Goal: Information Seeking & Learning: Learn about a topic

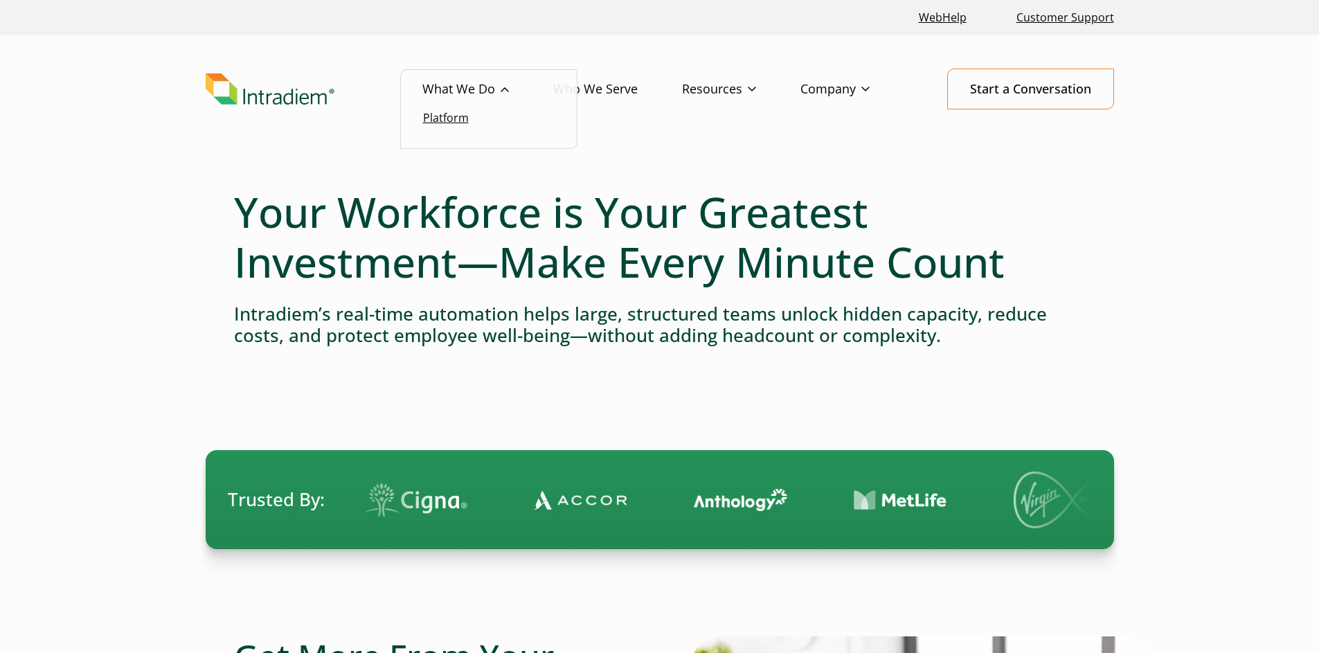
click at [449, 125] on link "Platform" at bounding box center [446, 117] width 46 height 15
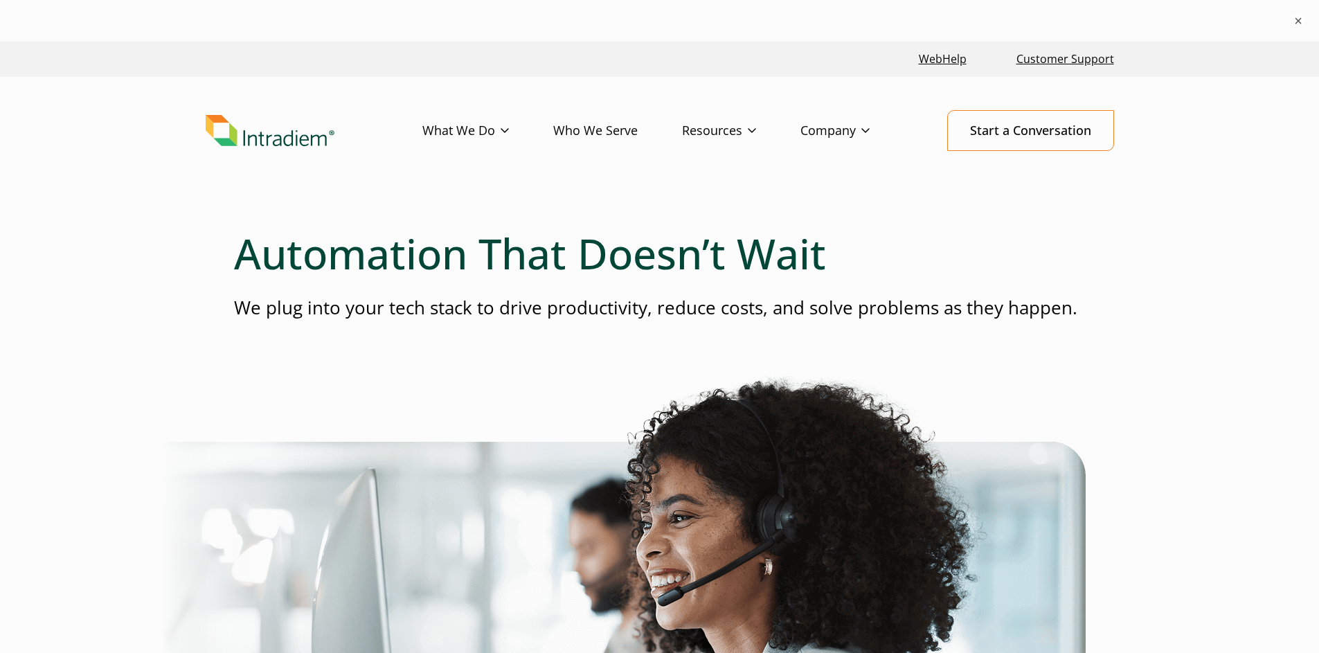
click at [634, 128] on link "Who We Serve" at bounding box center [617, 131] width 129 height 40
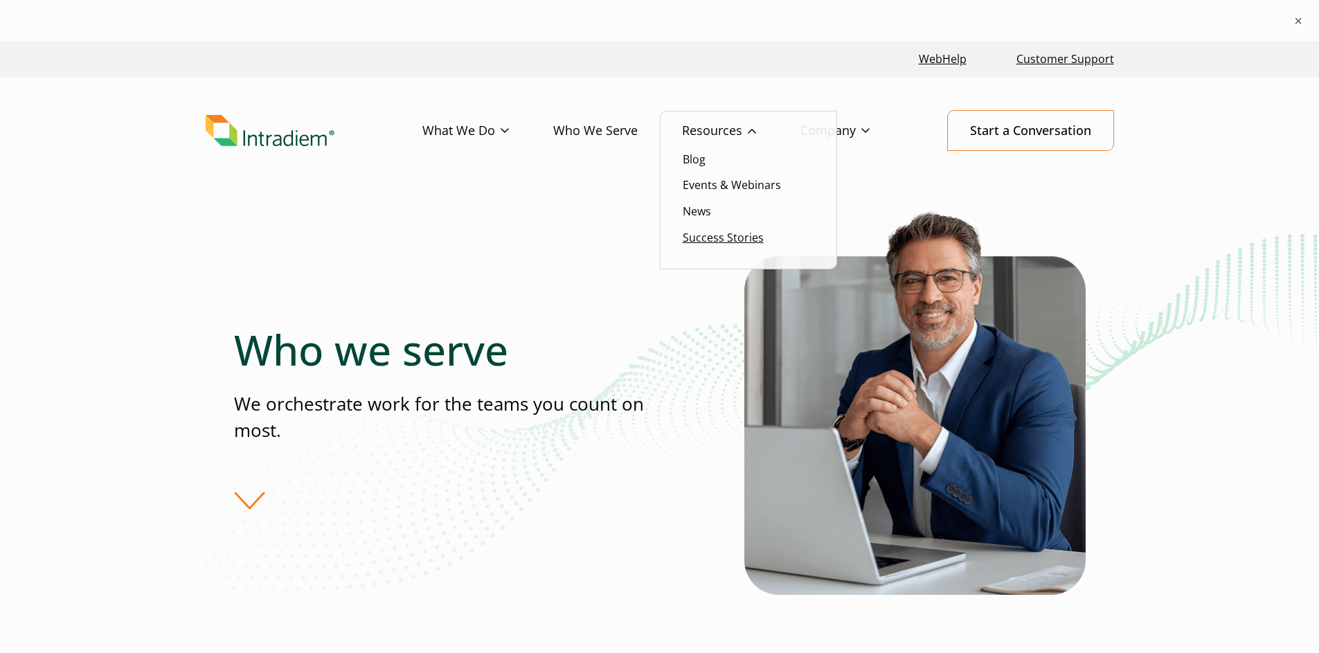
click at [744, 234] on link "Success Stories" at bounding box center [723, 237] width 81 height 15
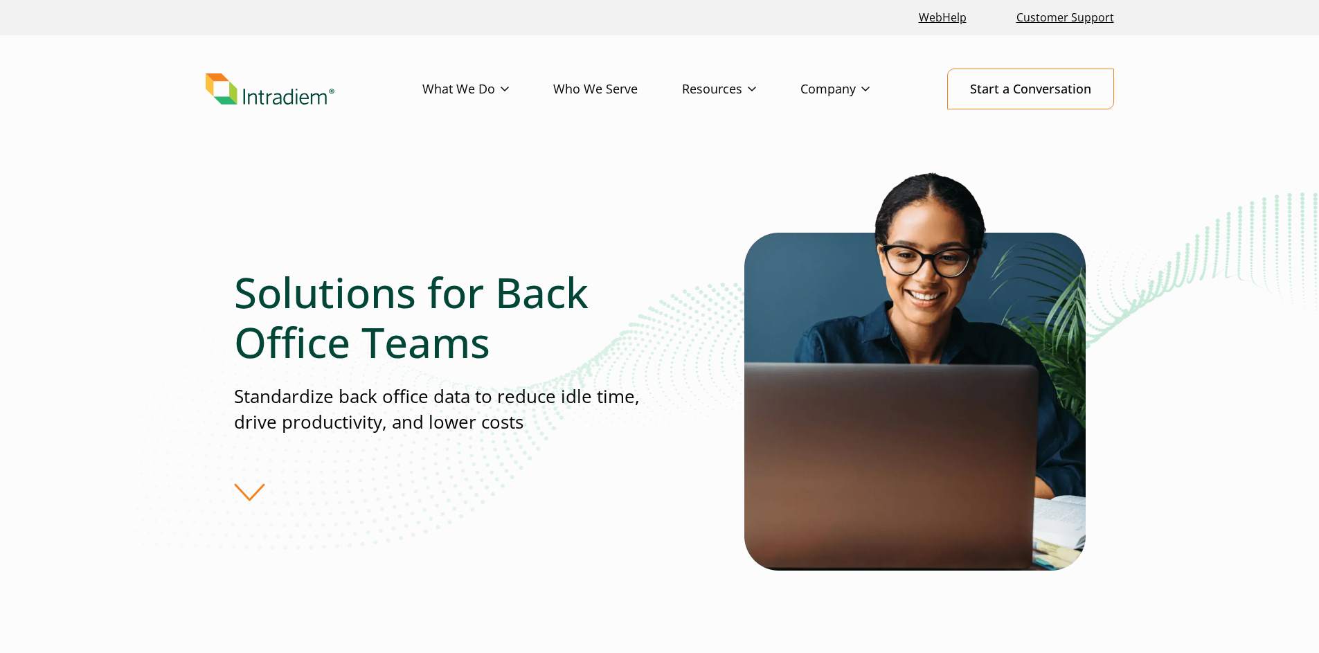
click at [251, 507] on div "Solutions for Back Office Teams Standardize back office data to reduce idle tim…" at bounding box center [660, 384] width 852 height 439
click at [254, 490] on div "Solutions for Back Office Teams Standardize back office data to reduce idle tim…" at bounding box center [489, 384] width 510 height 235
click at [249, 490] on div "Solutions for Back Office Teams Standardize back office data to reduce idle tim…" at bounding box center [489, 384] width 510 height 235
click at [248, 495] on div "Solutions for Back Office Teams Standardize back office data to reduce idle tim…" at bounding box center [489, 384] width 510 height 235
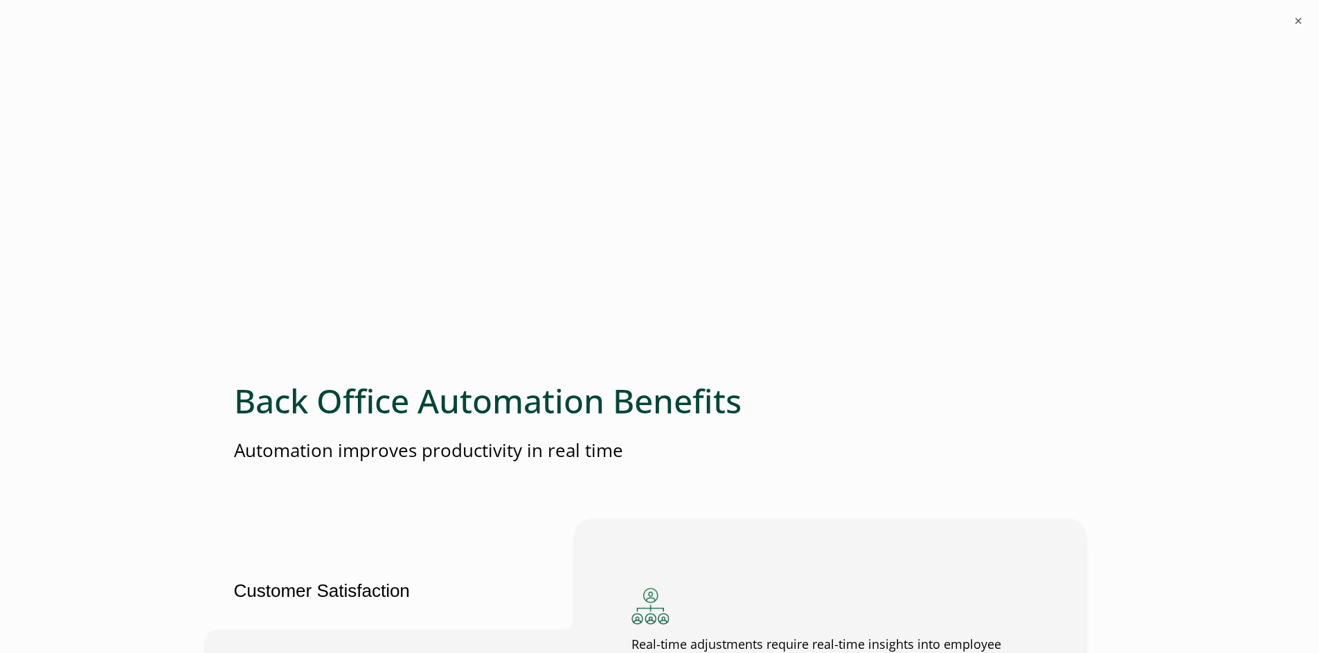
scroll to position [2970, 0]
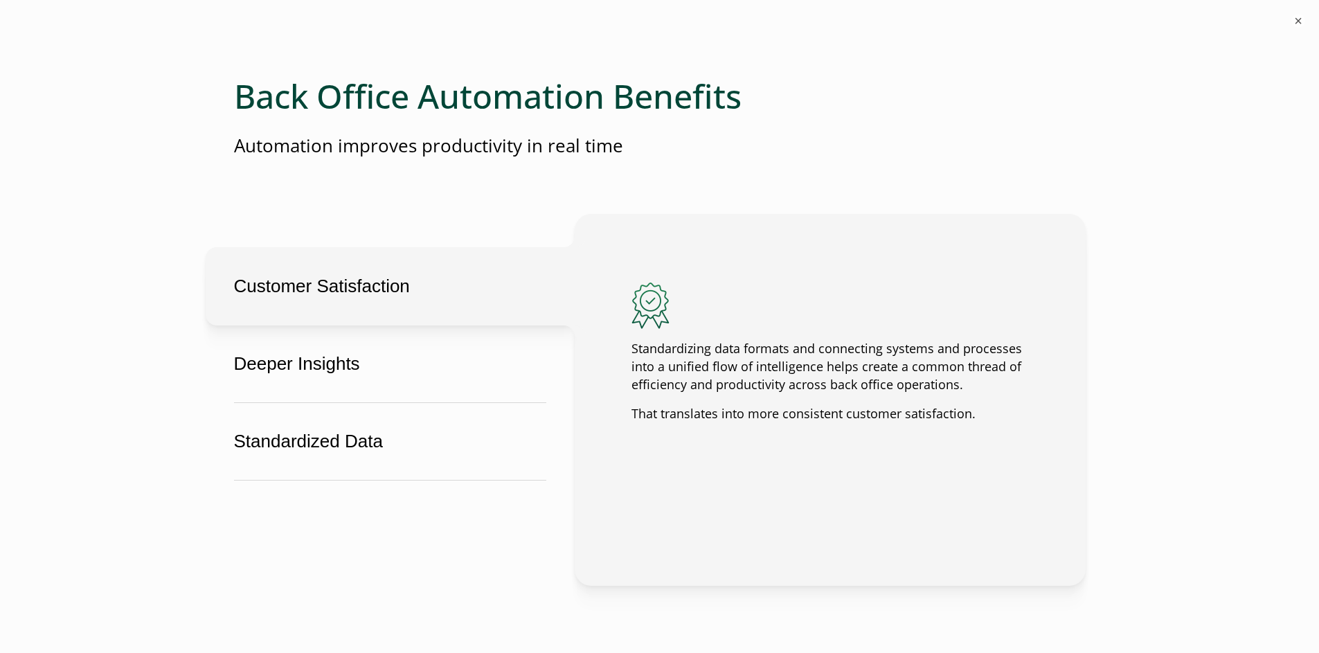
click at [262, 274] on button "Customer Satisfaction" at bounding box center [390, 286] width 369 height 78
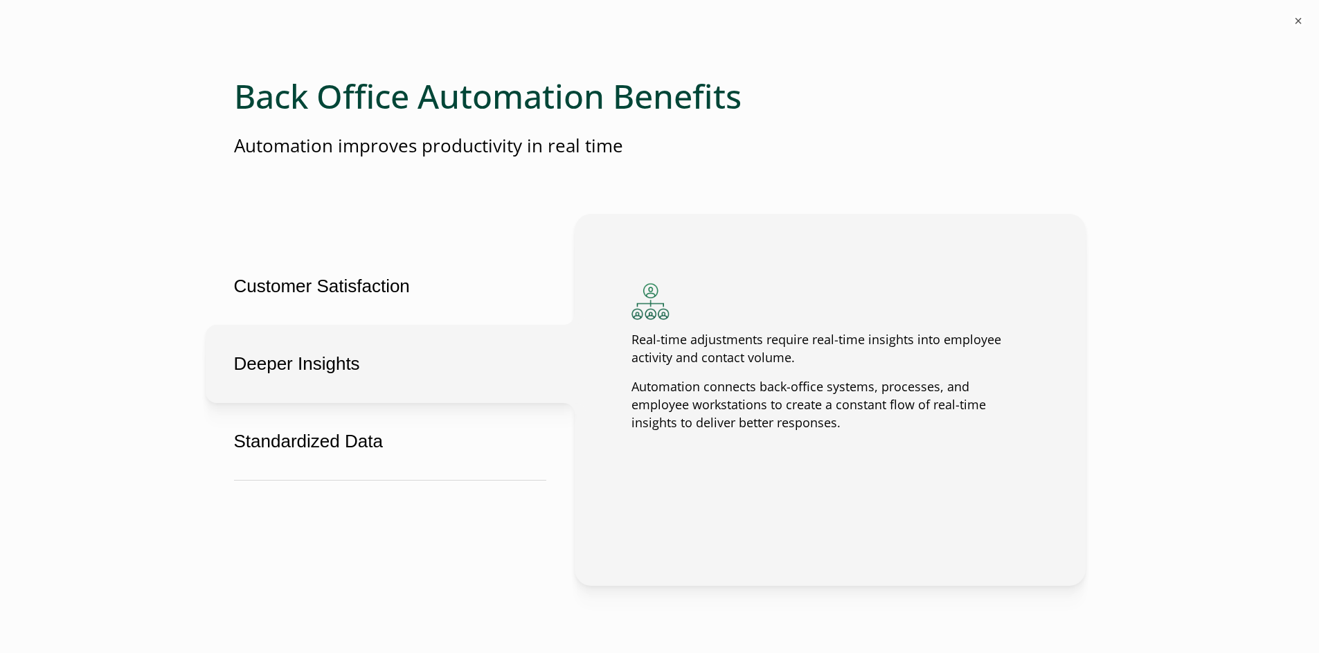
scroll to position [3630, 0]
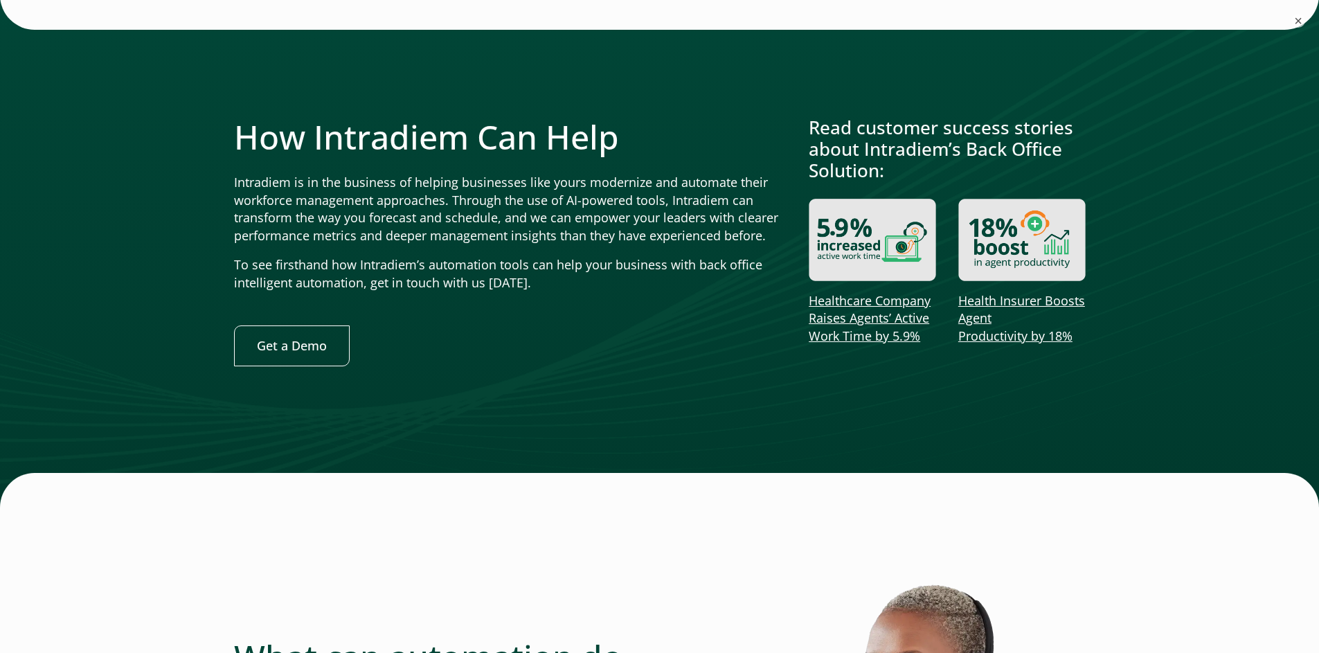
click at [841, 401] on div at bounding box center [659, 251] width 1319 height 512
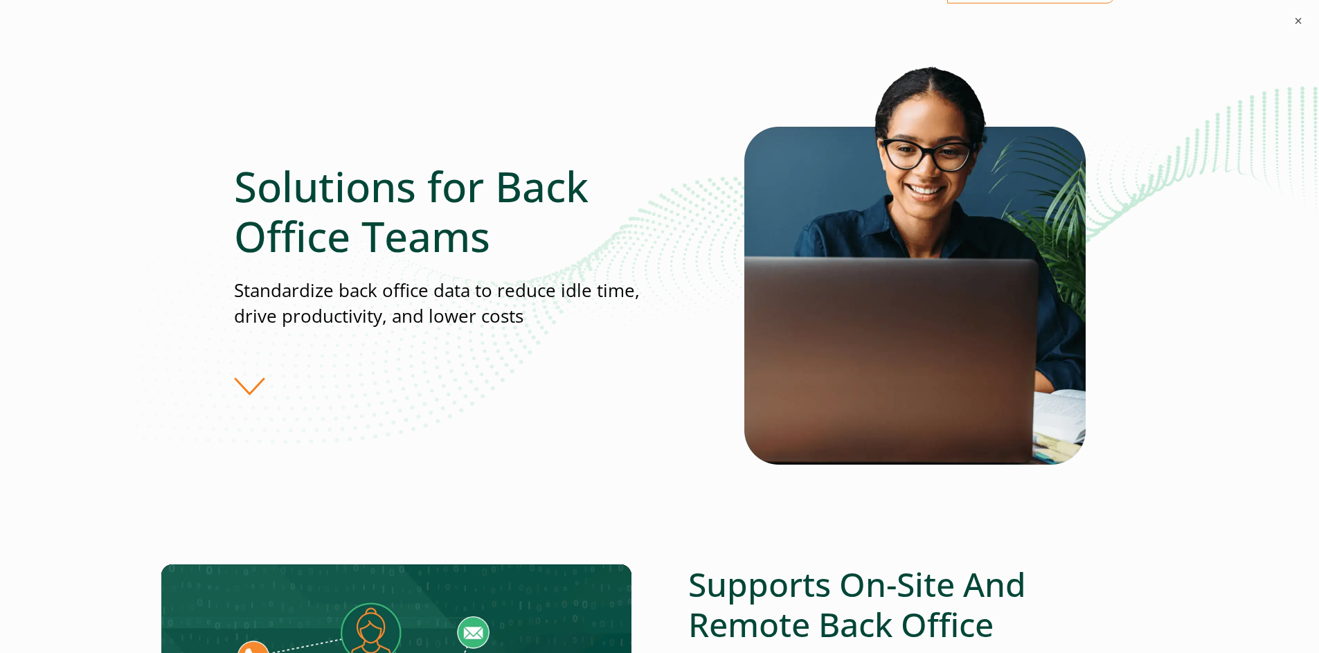
scroll to position [0, 0]
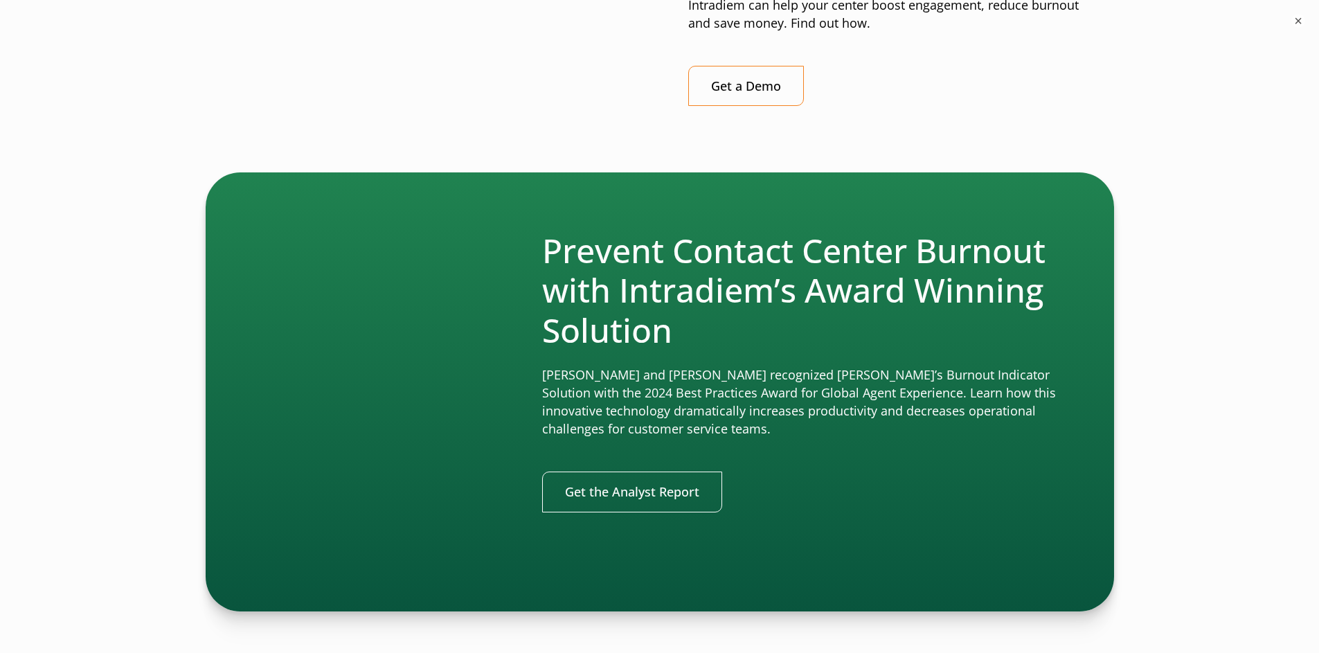
scroll to position [2958, 0]
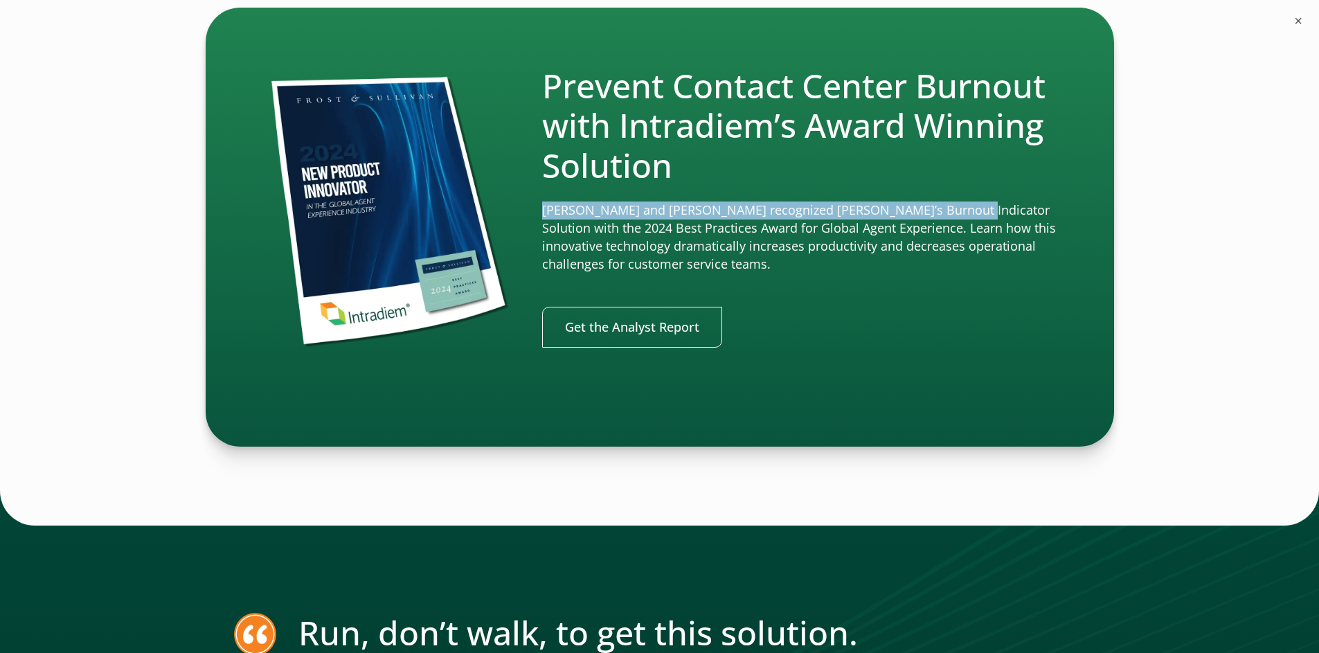
drag, startPoint x: 537, startPoint y: 209, endPoint x: 932, endPoint y: 211, distance: 394.7
click at [932, 211] on div "Prevent Contact Center Burnout with Intradiem’s Award Winning Solution Frost an…" at bounding box center [659, 217] width 795 height 306
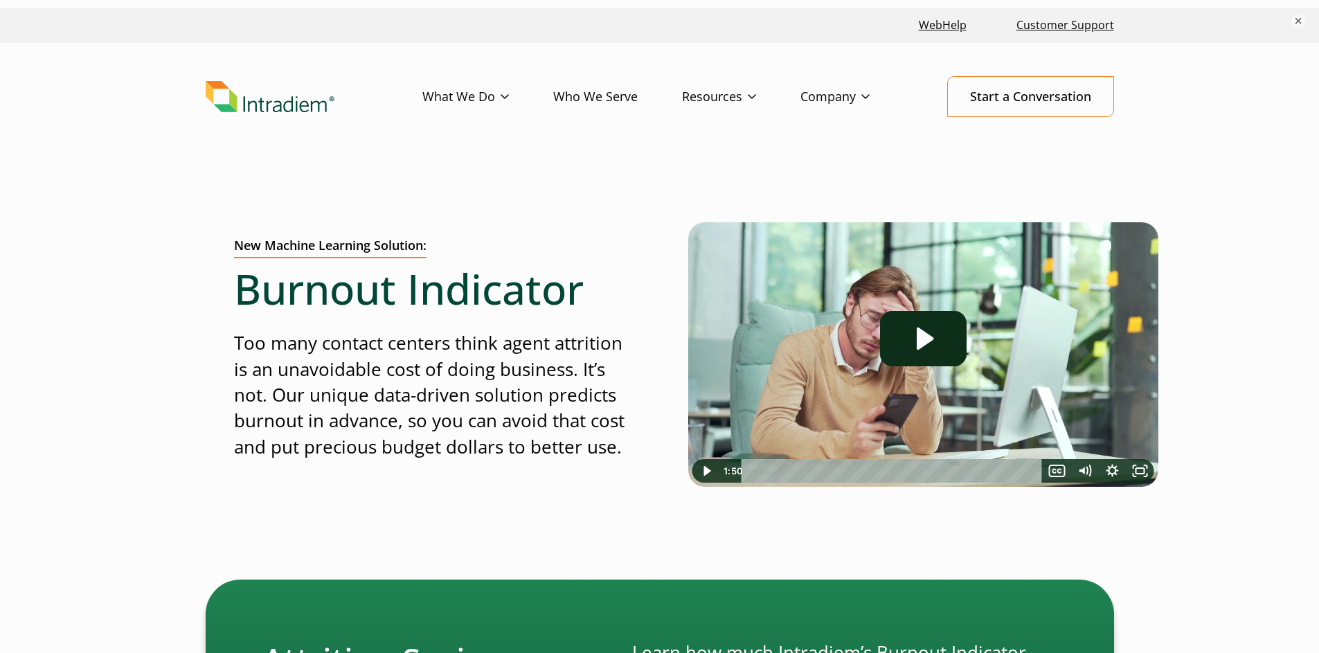
scroll to position [0, 0]
